Goal: Task Accomplishment & Management: Manage account settings

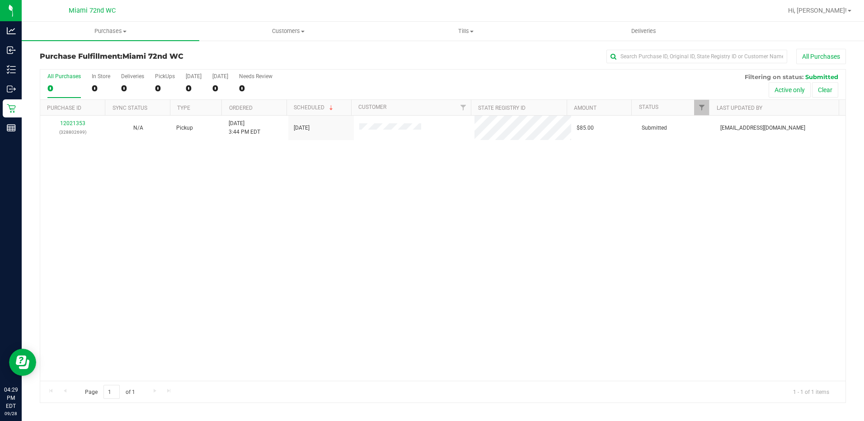
click at [68, 115] on th "Purchase ID" at bounding box center [72, 108] width 65 height 16
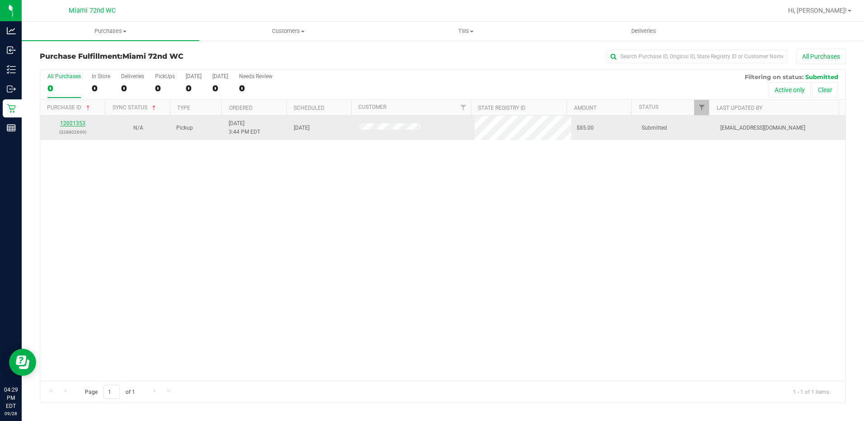
click at [71, 124] on link "12021353" at bounding box center [72, 123] width 25 height 6
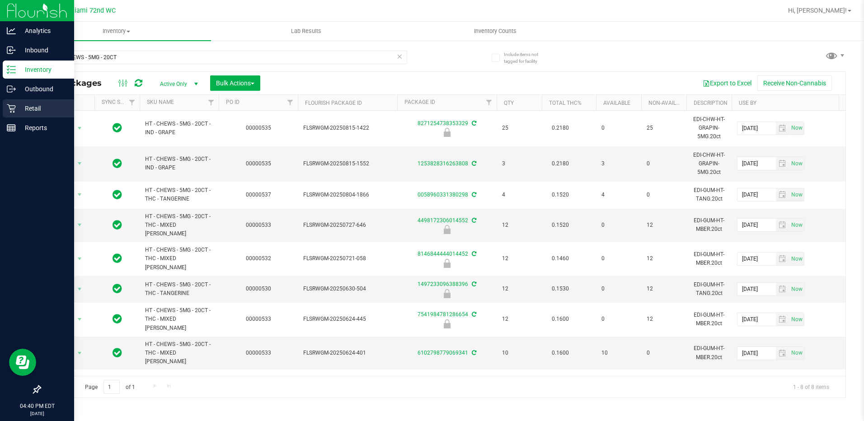
click at [38, 108] on p "Retail" at bounding box center [43, 108] width 54 height 11
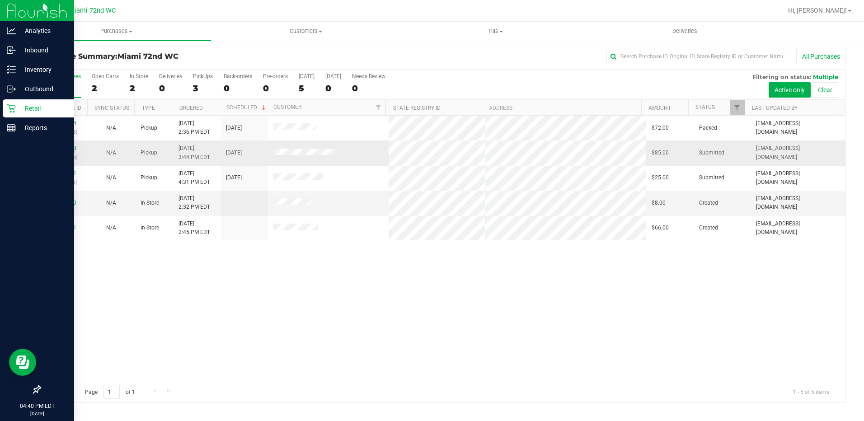
click at [69, 148] on link "12021353" at bounding box center [63, 148] width 25 height 6
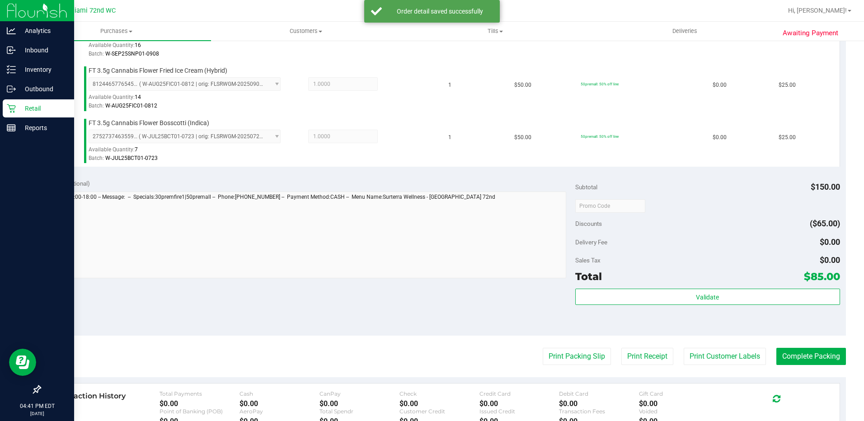
scroll to position [423, 0]
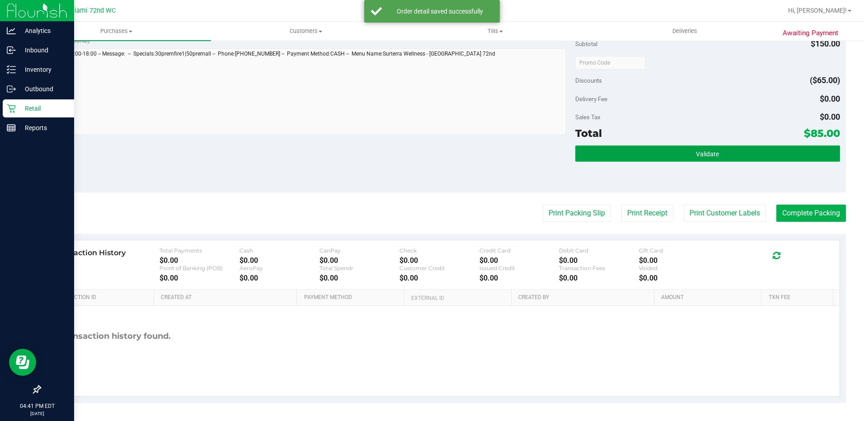
click at [705, 151] on span "Validate" at bounding box center [707, 154] width 23 height 7
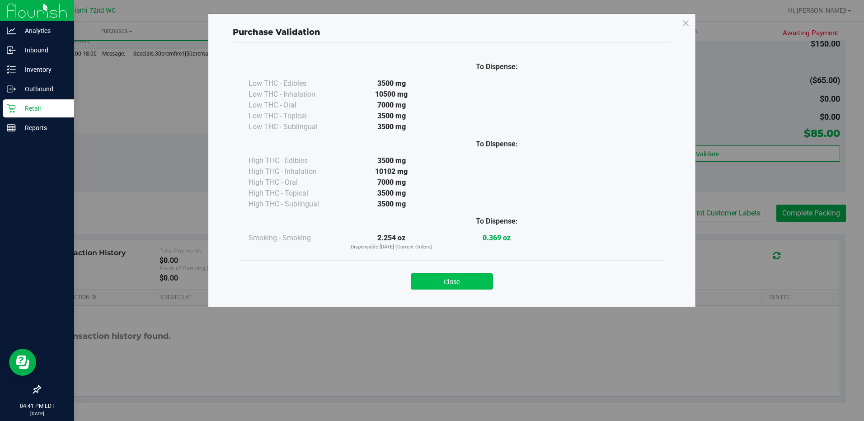
click at [478, 277] on button "Close" at bounding box center [452, 282] width 82 height 16
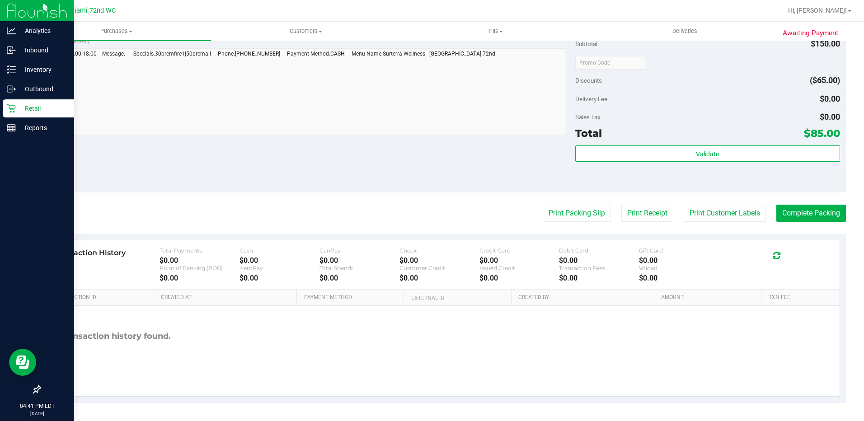
click at [788, 203] on purchase-details "Back Edit Purchase Cancel Purchase View Profile # 12021353 BioTrack ID: - Submi…" at bounding box center [443, 14] width 807 height 777
click at [788, 214] on button "Complete Packing" at bounding box center [812, 213] width 70 height 17
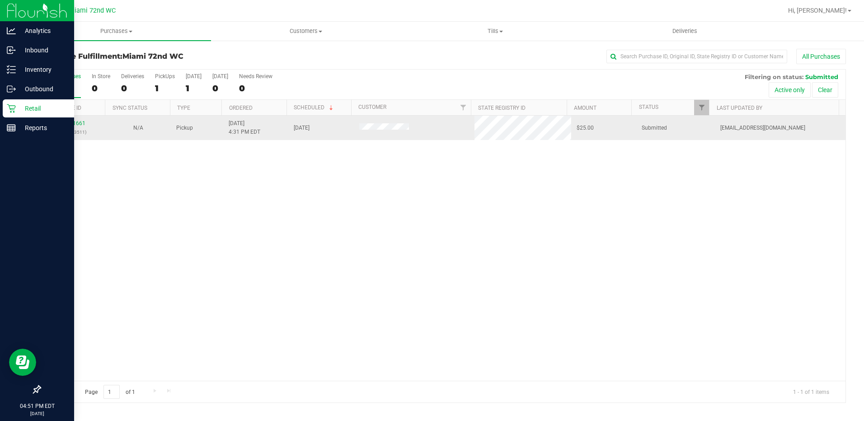
click at [72, 128] on p "(328813511)" at bounding box center [73, 132] width 55 height 9
click at [72, 125] on link "12021661" at bounding box center [72, 123] width 25 height 6
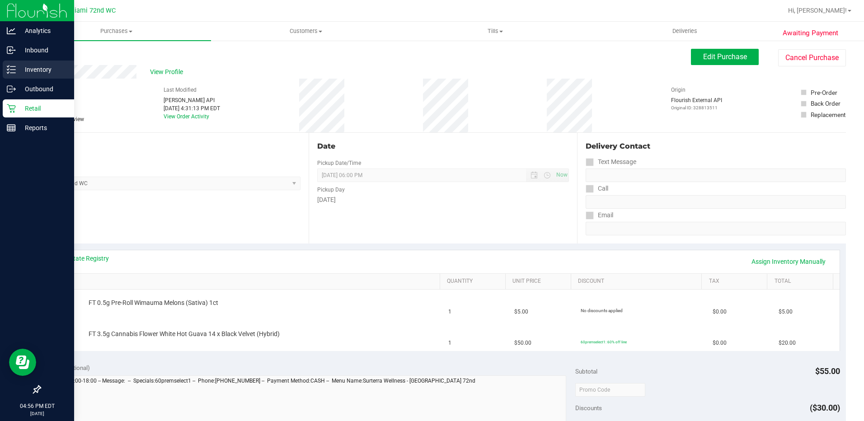
click at [59, 65] on p "Inventory" at bounding box center [43, 69] width 54 height 11
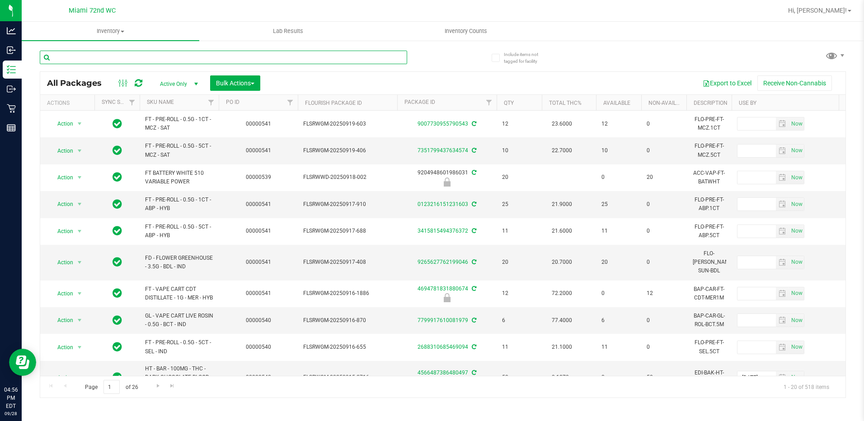
click at [225, 54] on input "text" at bounding box center [224, 58] width 368 height 14
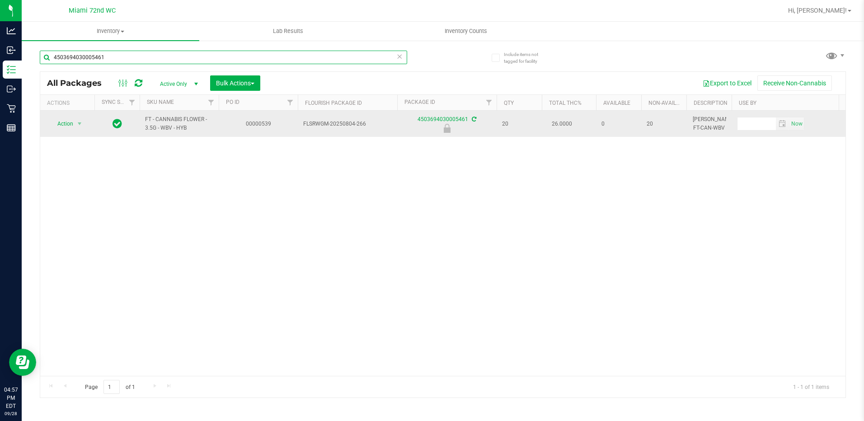
type input "4503694030005461"
click at [68, 129] on span "Action" at bounding box center [61, 124] width 24 height 13
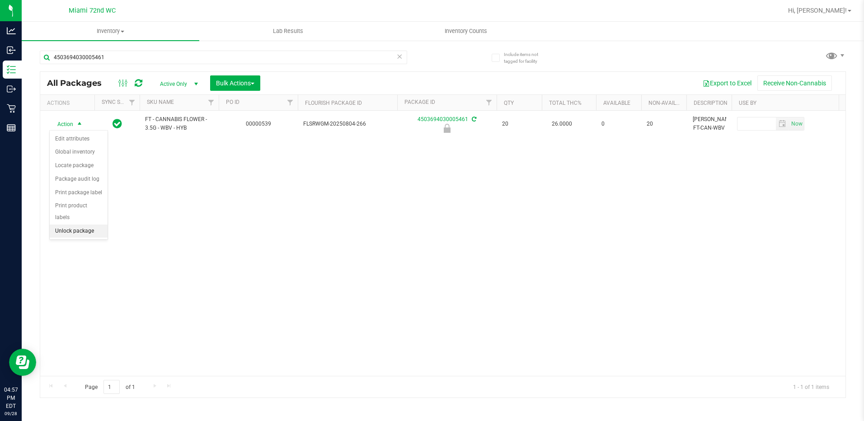
click at [91, 225] on li "Unlock package" at bounding box center [79, 232] width 58 height 14
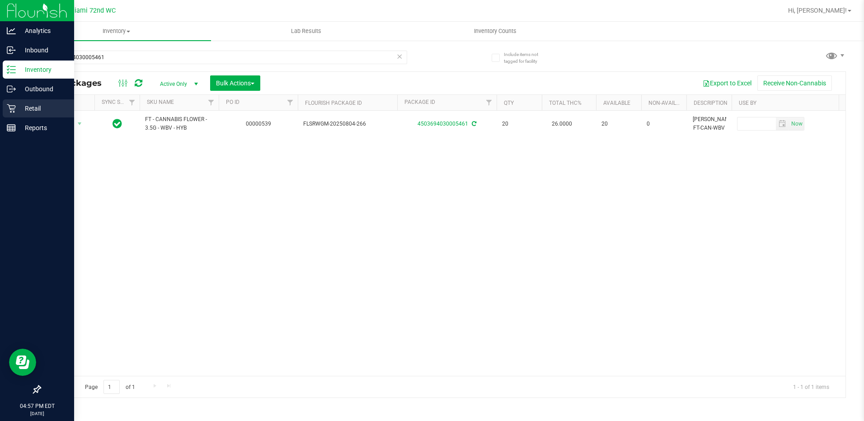
click at [43, 107] on p "Retail" at bounding box center [43, 108] width 54 height 11
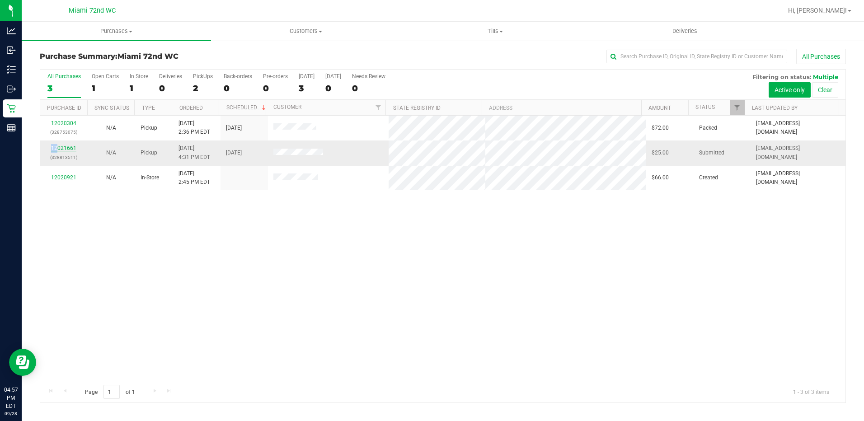
click at [57, 149] on div "12021661 (328813511)" at bounding box center [64, 152] width 37 height 17
click at [57, 149] on link "12021661" at bounding box center [63, 148] width 25 height 6
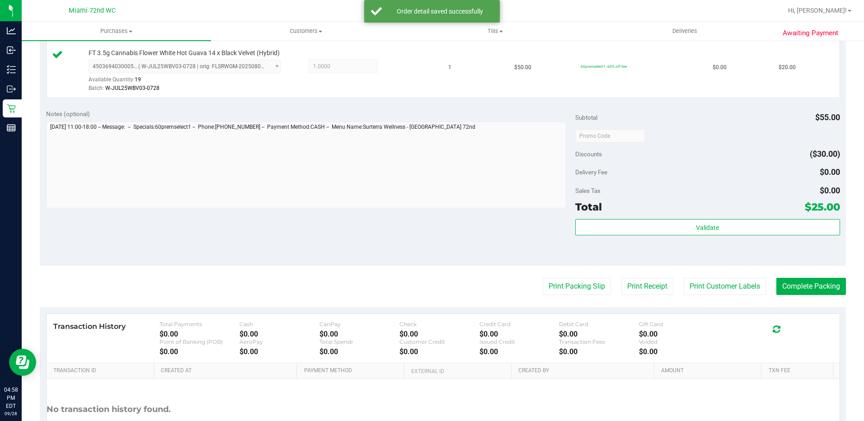
scroll to position [316, 0]
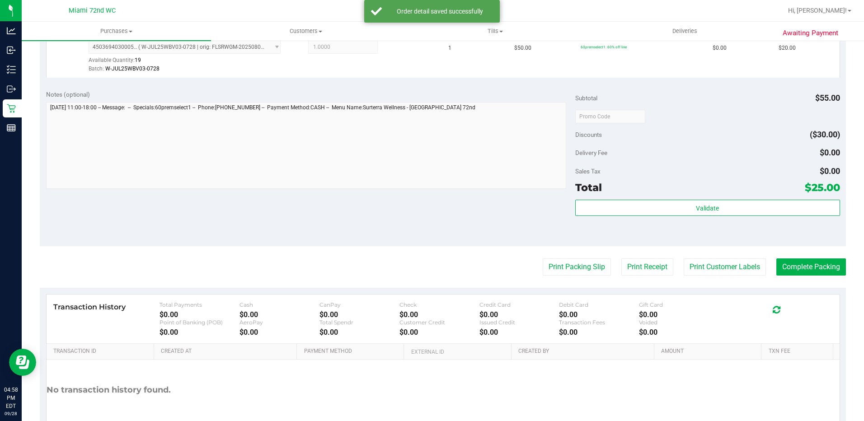
click at [806, 282] on purchase-details "Back Edit Purchase Cancel Purchase View Profile # 12021661 BioTrack ID: - Submi…" at bounding box center [443, 94] width 807 height 725
click at [808, 272] on button "Complete Packing" at bounding box center [812, 267] width 70 height 17
